Goal: Information Seeking & Learning: Learn about a topic

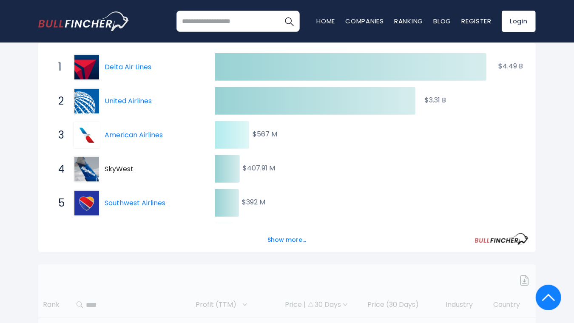
scroll to position [148, 0]
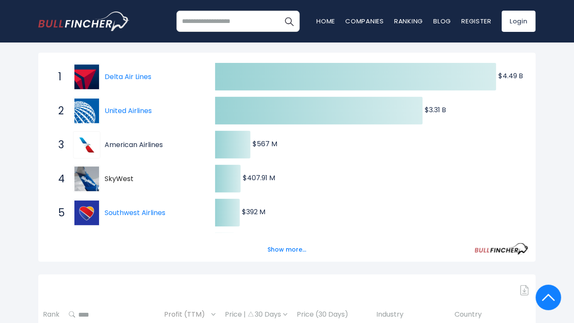
click at [154, 146] on link "American Airlines" at bounding box center [134, 145] width 58 height 10
click at [281, 249] on button "Show more..." at bounding box center [287, 250] width 49 height 14
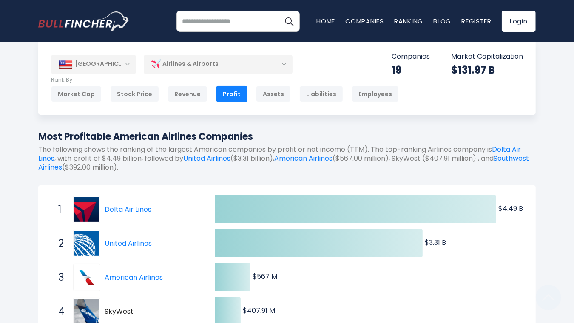
scroll to position [0, 0]
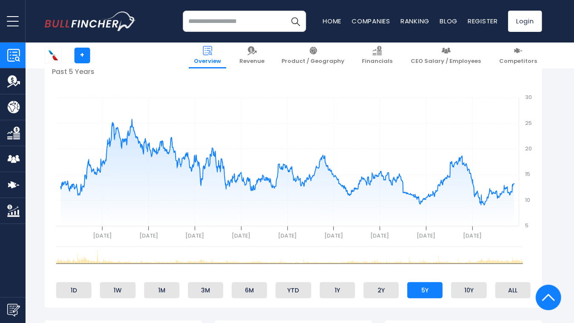
scroll to position [297, 0]
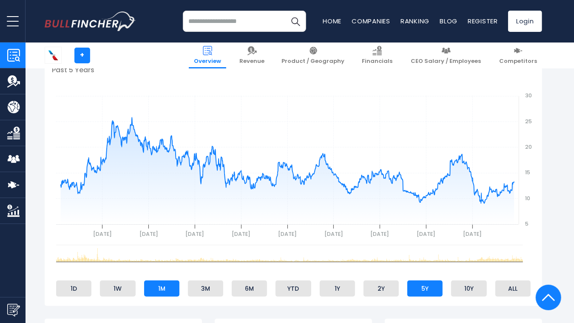
click at [159, 287] on li "1M" at bounding box center [161, 289] width 35 height 16
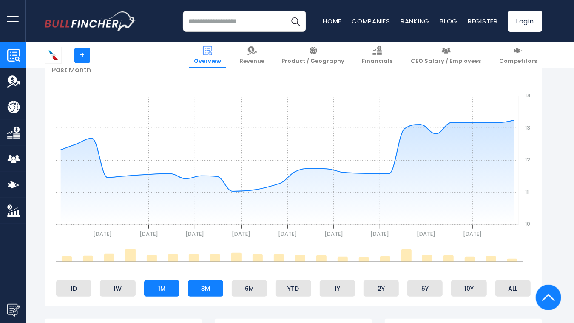
click at [207, 289] on li "3M" at bounding box center [205, 289] width 35 height 16
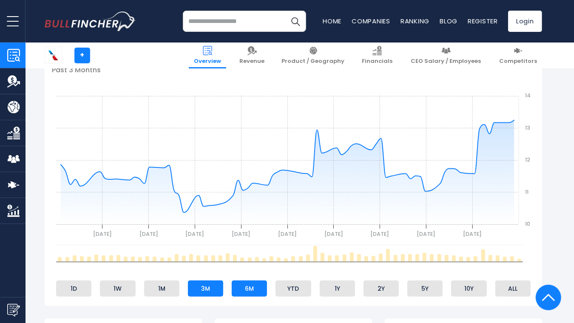
click at [240, 291] on li "6M" at bounding box center [249, 289] width 35 height 16
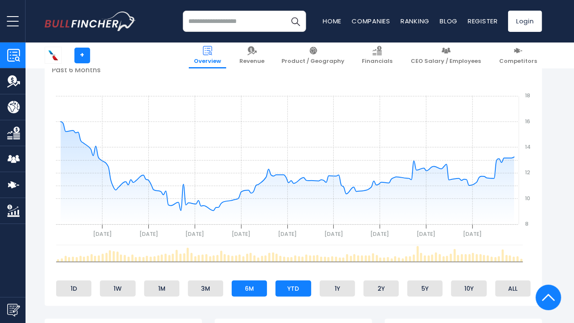
click at [289, 286] on li "YTD" at bounding box center [293, 289] width 35 height 16
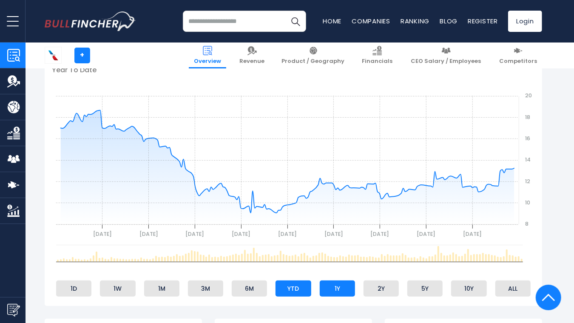
click at [336, 286] on li "1Y" at bounding box center [337, 289] width 35 height 16
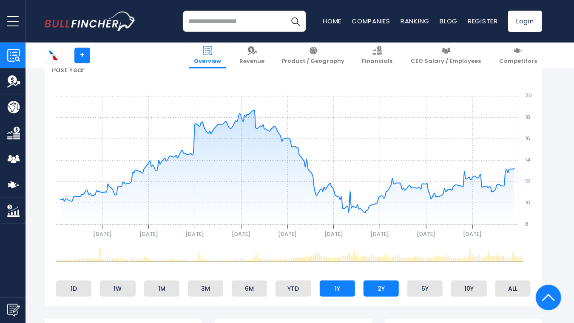
click at [379, 289] on li "2Y" at bounding box center [381, 289] width 35 height 16
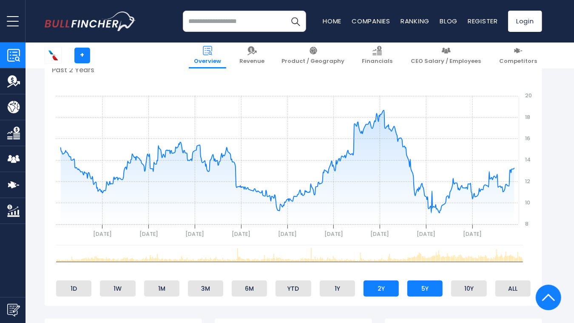
click at [423, 291] on li "5Y" at bounding box center [425, 289] width 35 height 16
